Goal: Information Seeking & Learning: Learn about a topic

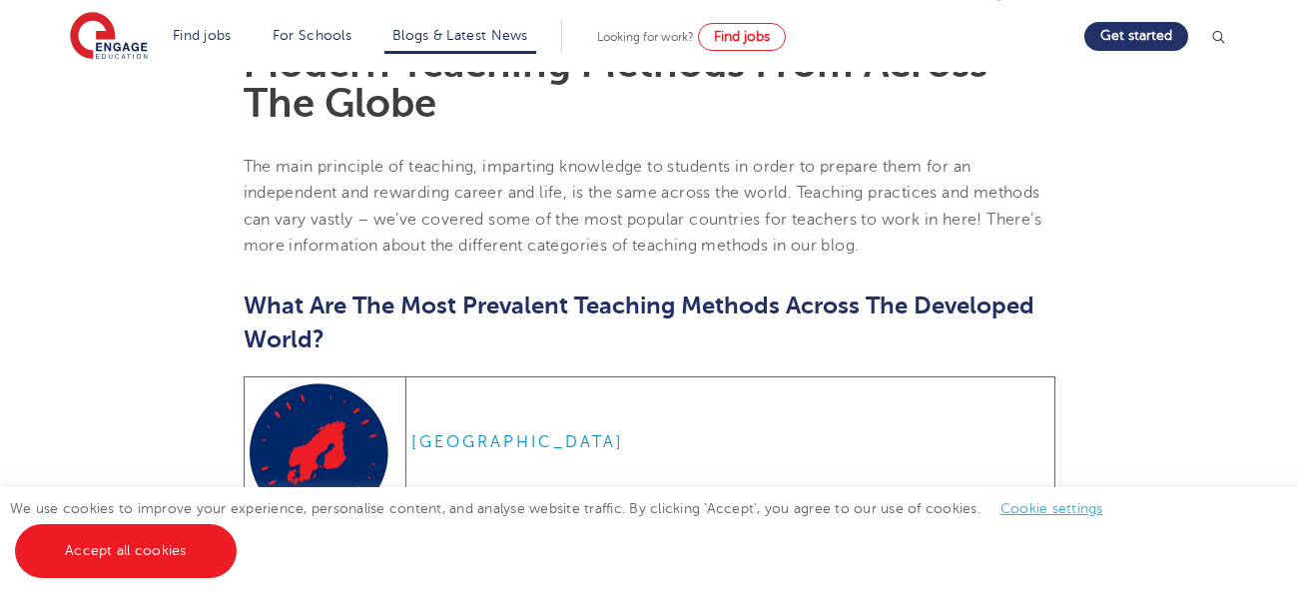
scroll to position [582, 0]
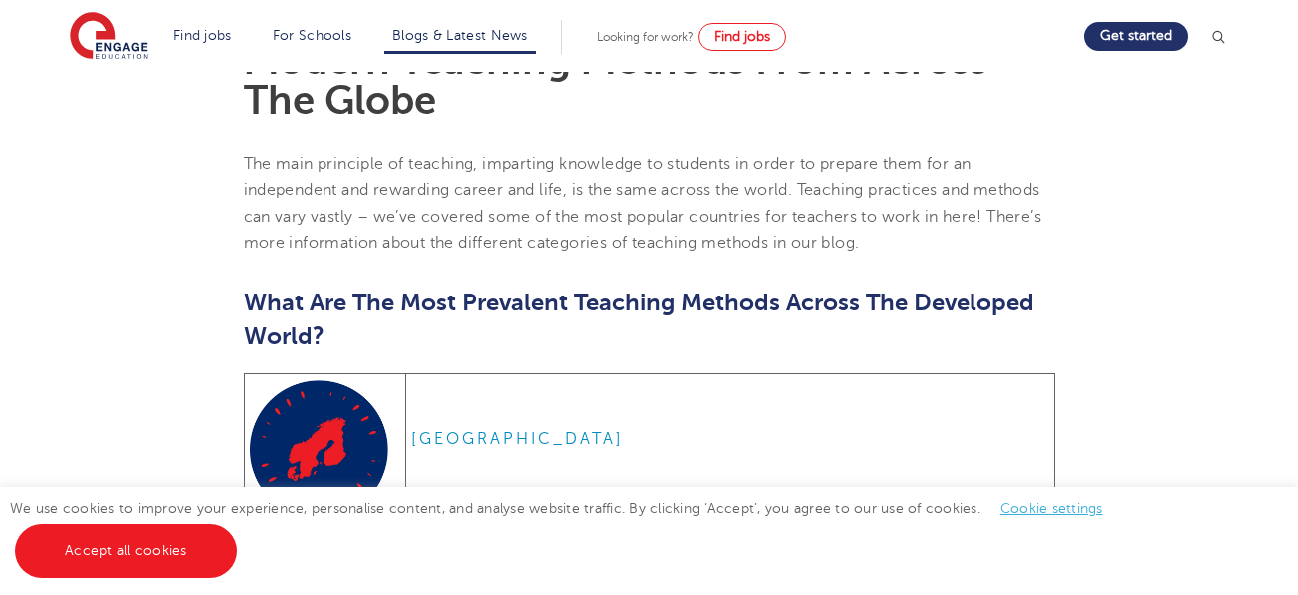
click at [634, 429] on h6 "[GEOGRAPHIC_DATA]" at bounding box center [730, 439] width 638 height 20
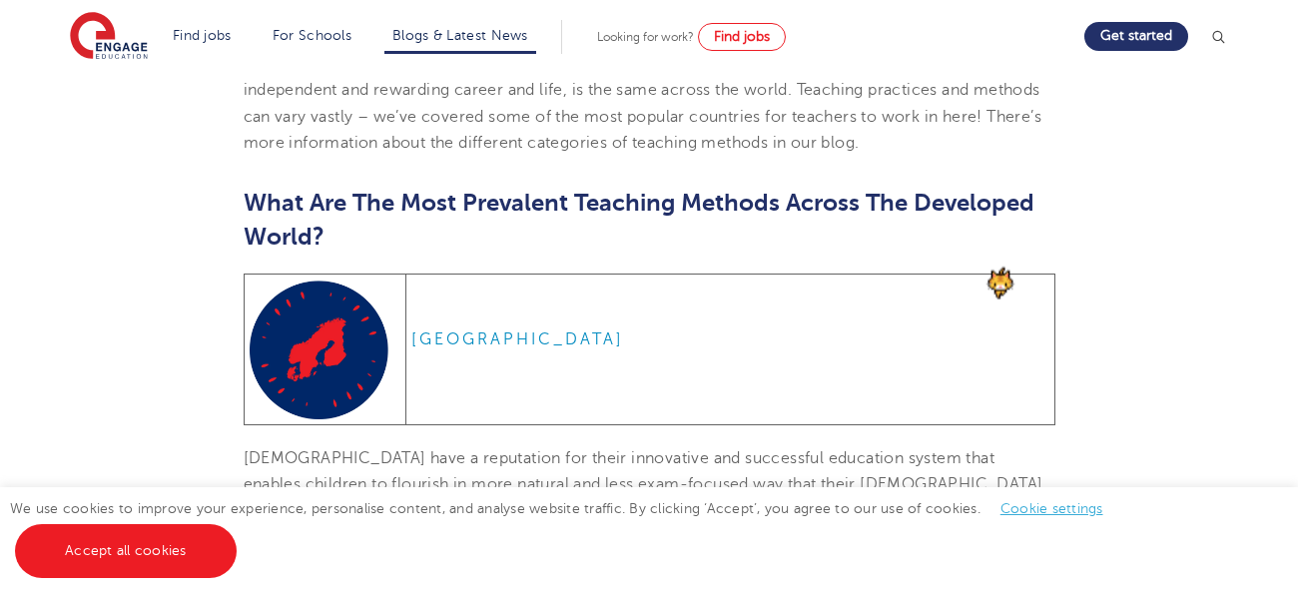
scroll to position [0, 0]
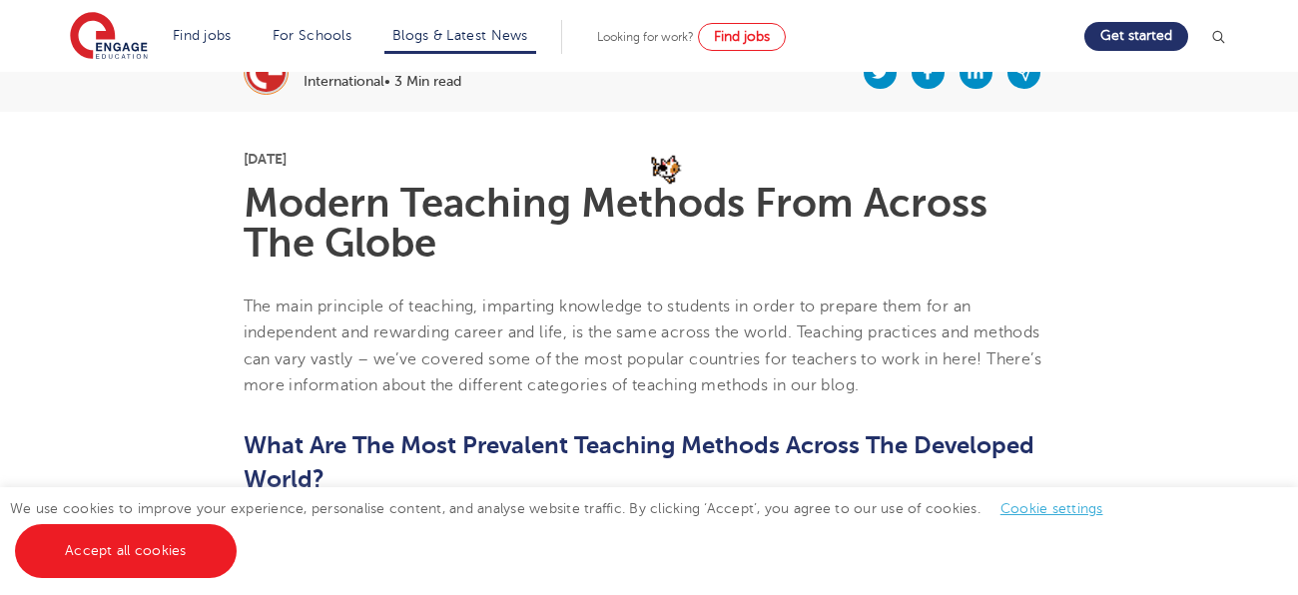
scroll to position [446, 0]
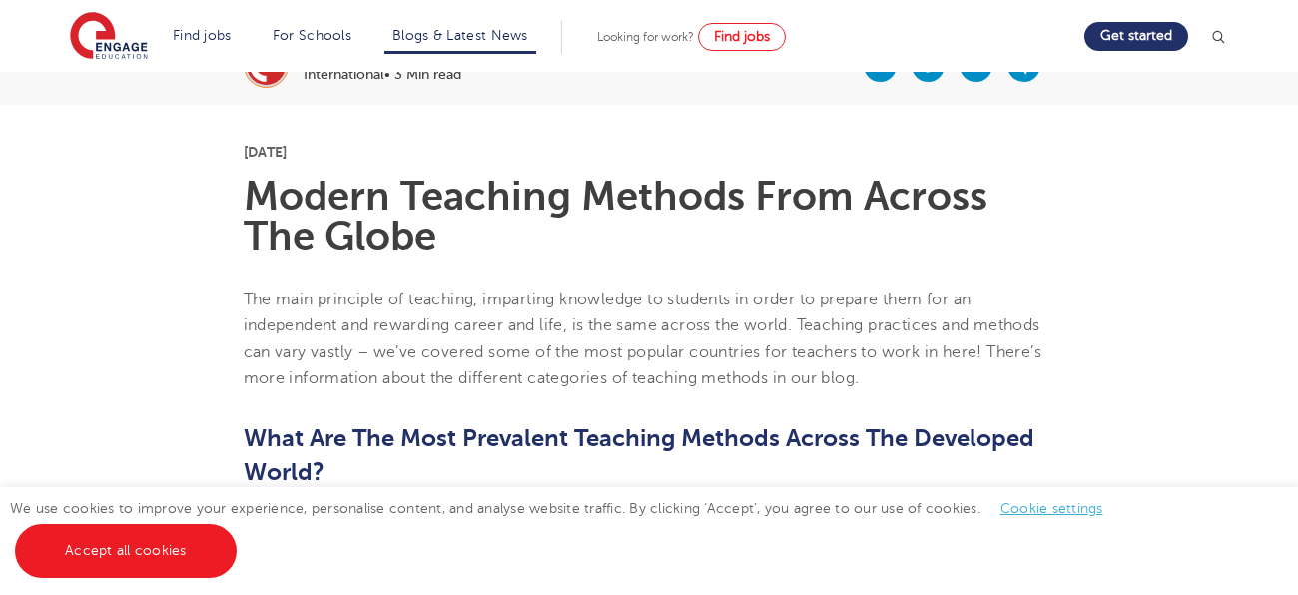
click at [258, 307] on p "The main principle of teaching, imparting knowledge to students in order to pre…" at bounding box center [650, 338] width 812 height 105
click at [342, 309] on p "The main principle of teaching, imparting knowledge to students in order to pre…" at bounding box center [650, 338] width 812 height 105
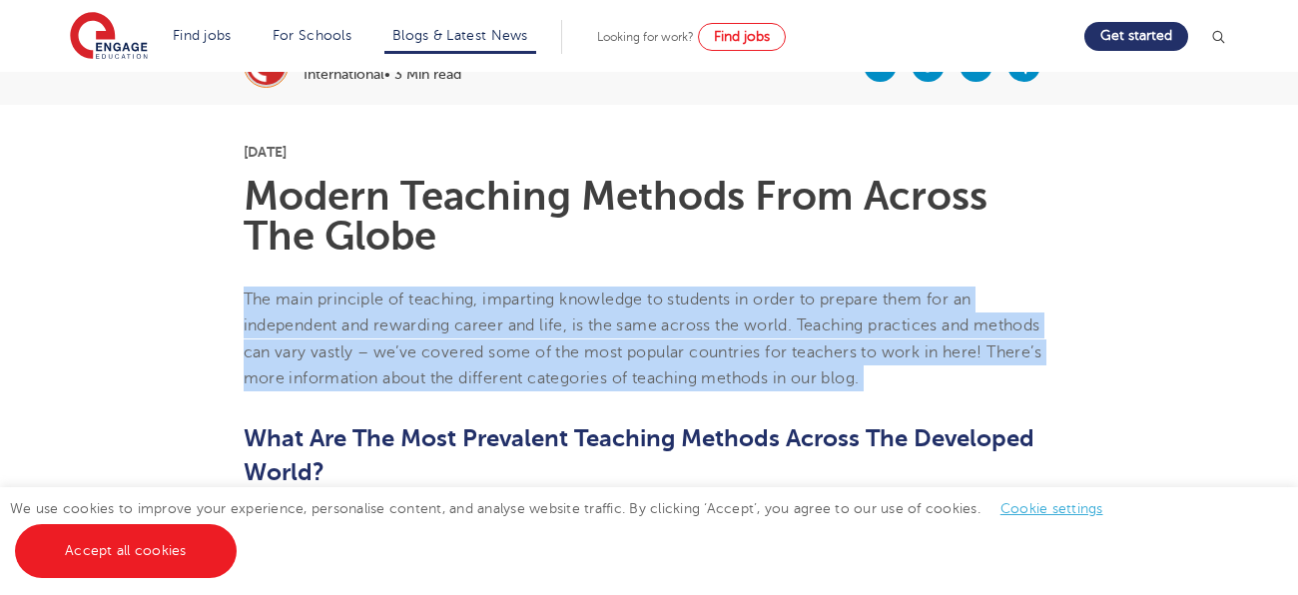
click at [342, 309] on p "The main principle of teaching, imparting knowledge to students in order to pre…" at bounding box center [650, 338] width 812 height 105
copy span "The main principle of teaching, imparting knowledge to students in order to pre…"
